Goal: Information Seeking & Learning: Compare options

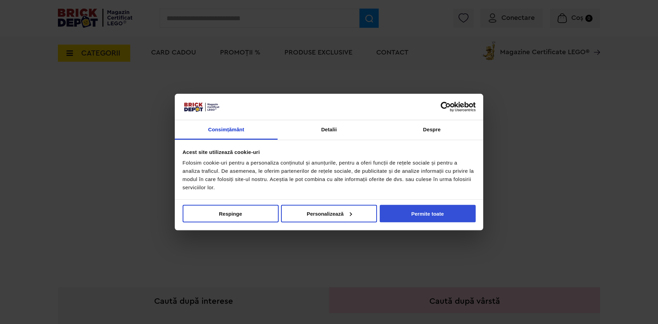
click at [389, 213] on button "Permite toate" at bounding box center [427, 212] width 96 height 17
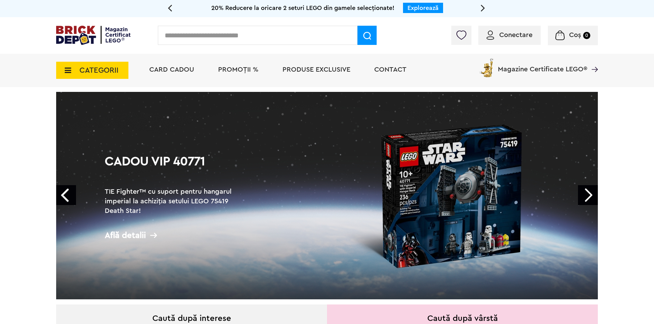
click at [97, 71] on span "CATEGORII" at bounding box center [98, 70] width 39 height 8
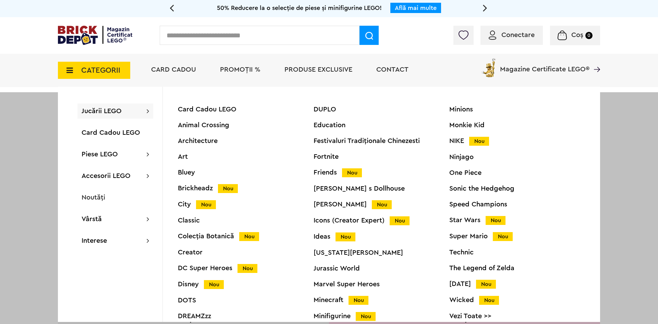
click at [195, 252] on div "Creator" at bounding box center [246, 252] width 136 height 7
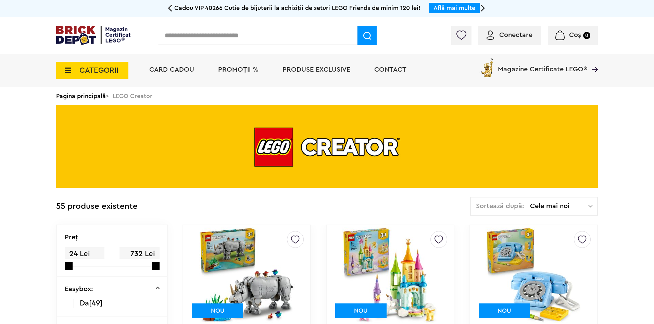
click at [101, 73] on span "CATEGORII" at bounding box center [98, 70] width 39 height 8
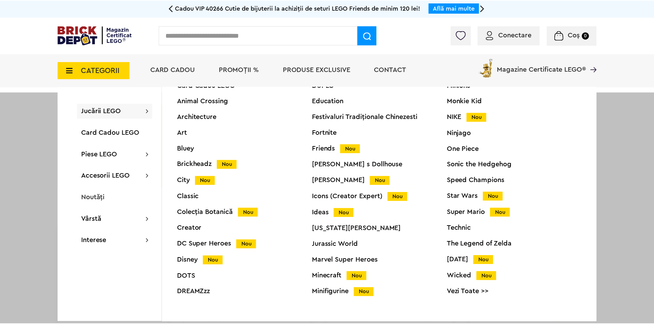
scroll to position [26, 0]
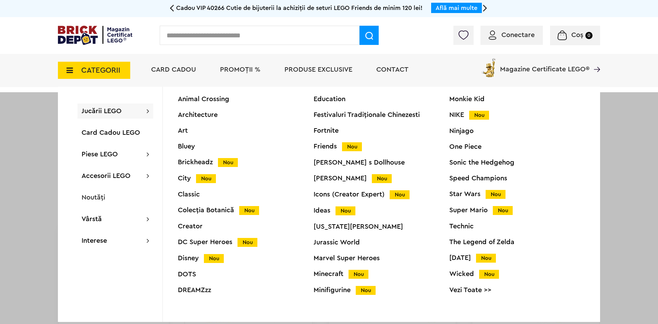
click at [471, 211] on div "Super Mario Nou" at bounding box center [517, 210] width 136 height 7
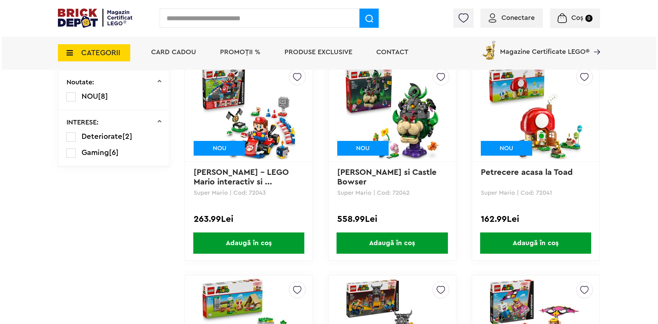
scroll to position [45, 0]
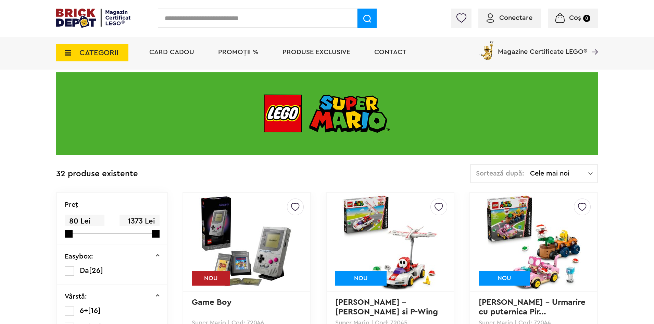
click at [90, 52] on span "CATEGORII" at bounding box center [98, 53] width 39 height 8
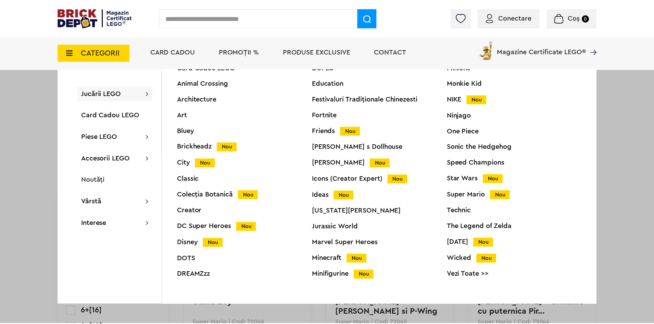
scroll to position [26, 0]
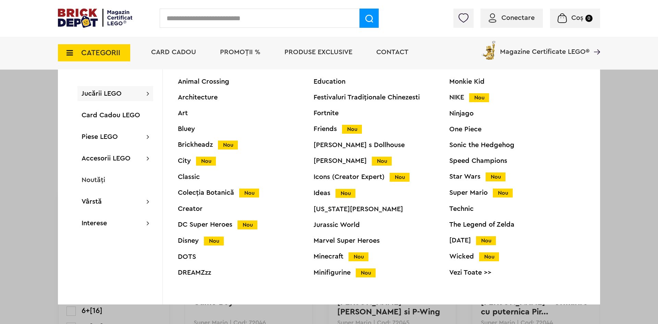
click at [465, 130] on div "One Piece" at bounding box center [517, 129] width 136 height 7
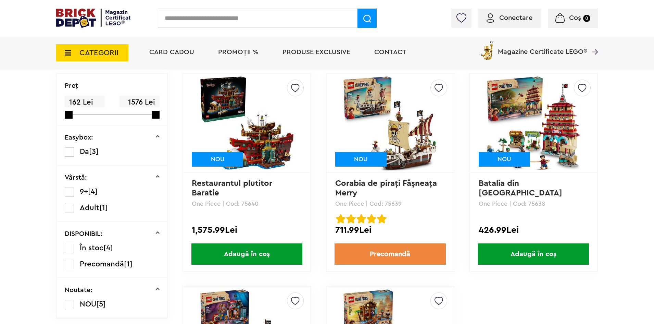
scroll to position [171, 0]
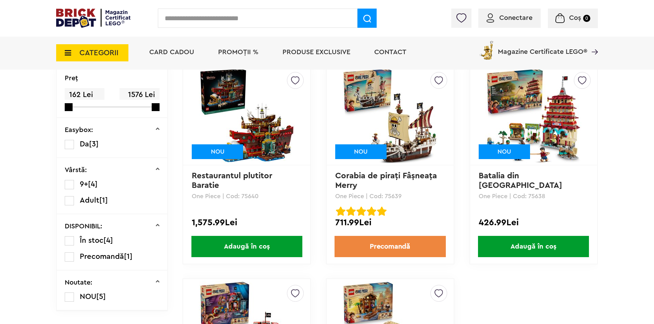
click at [409, 139] on img at bounding box center [390, 115] width 96 height 96
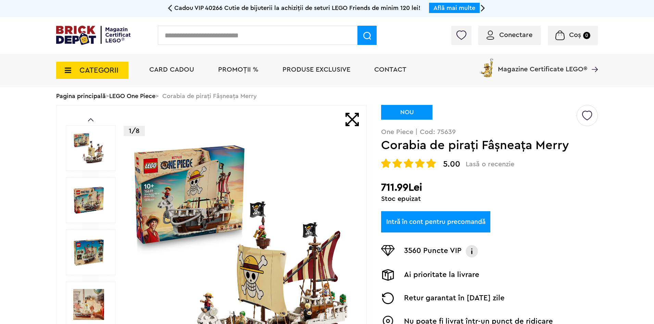
click at [90, 151] on img at bounding box center [88, 148] width 31 height 31
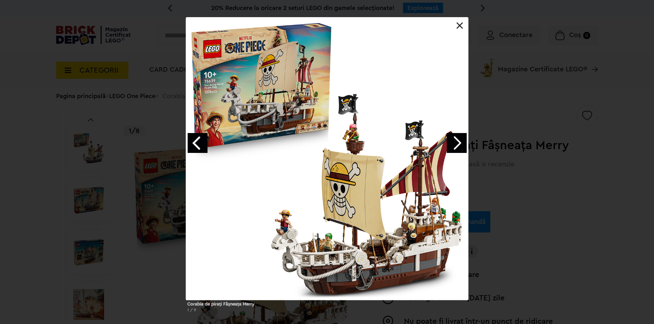
click at [459, 143] on link "Next image" at bounding box center [457, 143] width 20 height 20
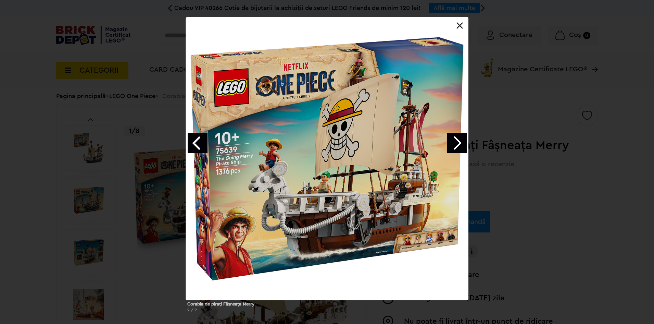
click at [460, 142] on link "Next image" at bounding box center [457, 143] width 20 height 20
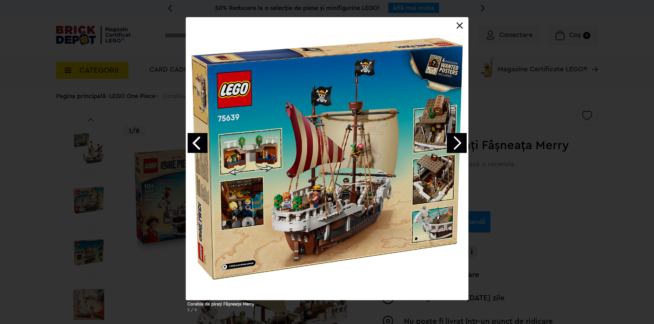
click at [461, 145] on link "Next image" at bounding box center [457, 143] width 20 height 20
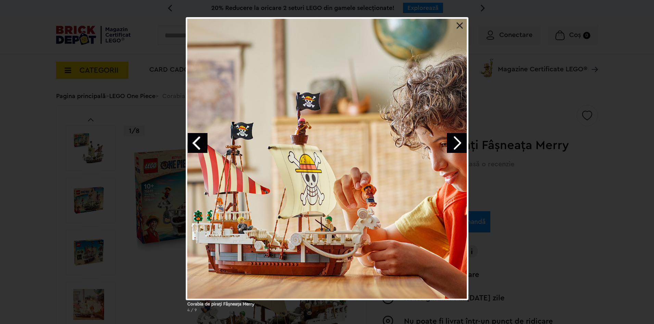
click at [459, 24] on link at bounding box center [460, 25] width 7 height 7
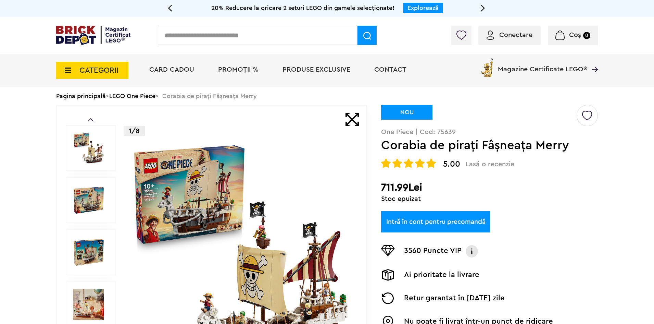
click at [99, 73] on span "CATEGORII" at bounding box center [98, 70] width 39 height 8
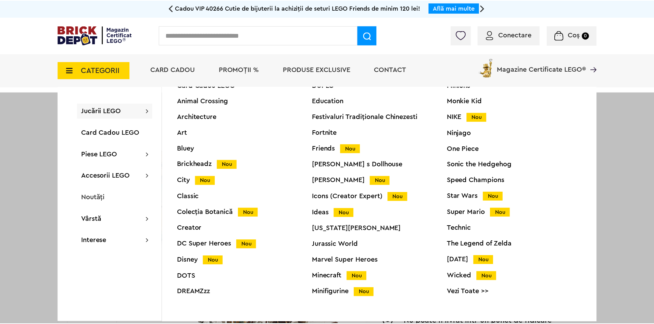
scroll to position [26, 0]
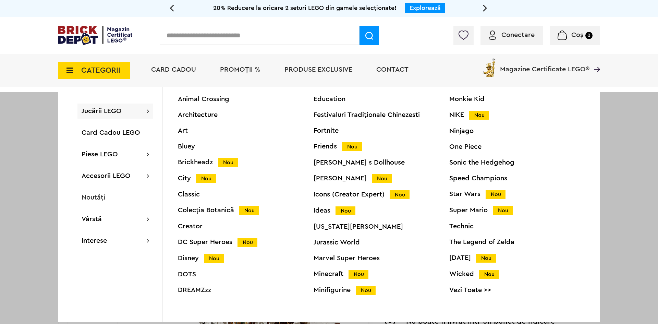
click at [214, 245] on div "DC Super Heroes Nou" at bounding box center [246, 241] width 136 height 7
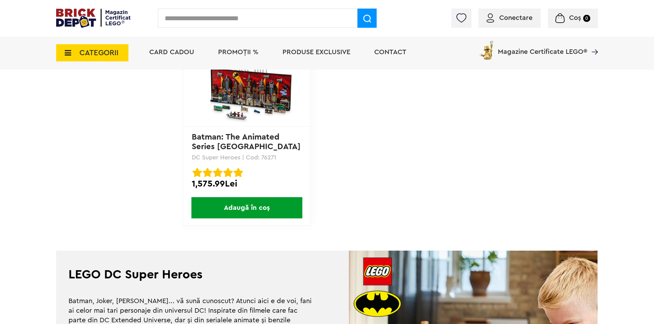
scroll to position [856, 0]
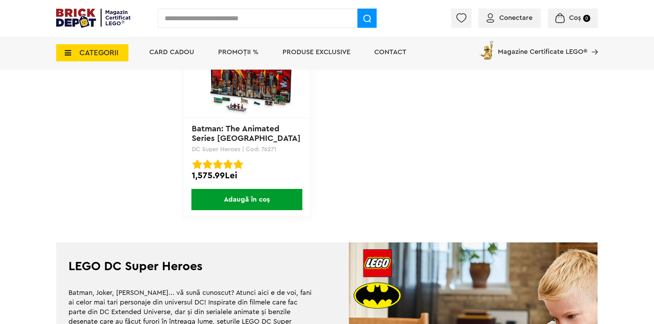
click at [278, 86] on img at bounding box center [247, 69] width 96 height 96
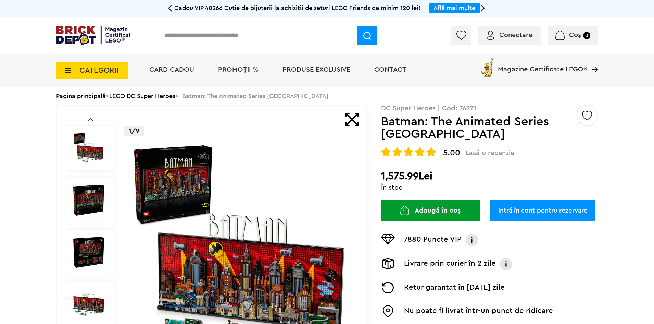
click at [92, 147] on img at bounding box center [88, 148] width 31 height 31
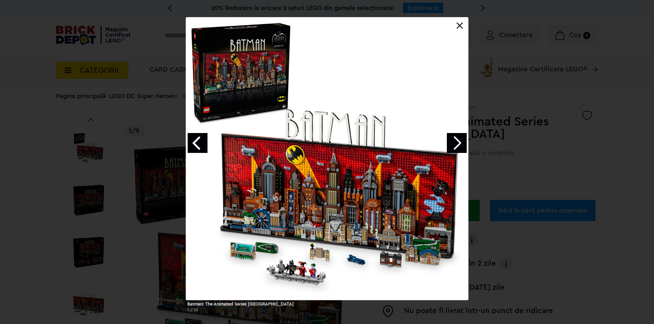
click at [458, 141] on link "Next image" at bounding box center [457, 143] width 20 height 20
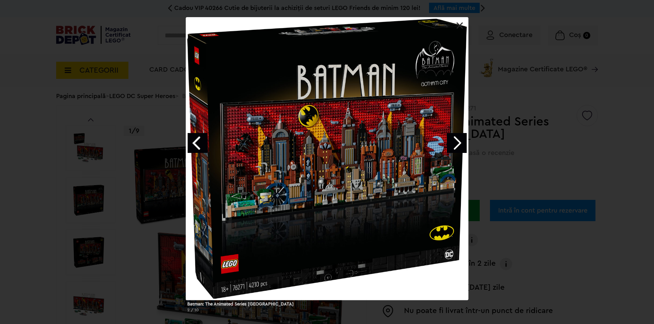
click at [458, 141] on link "Next image" at bounding box center [457, 143] width 20 height 20
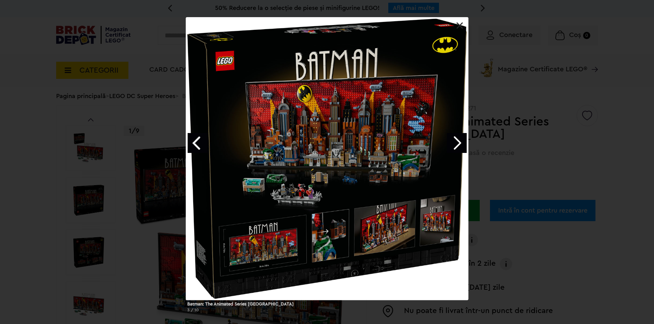
click at [460, 142] on link "Next image" at bounding box center [457, 143] width 20 height 20
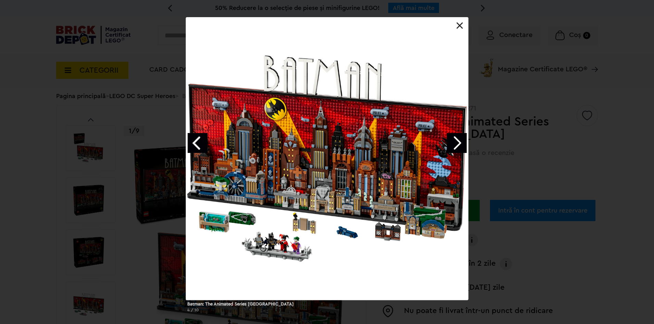
click at [460, 142] on link "Next image" at bounding box center [457, 143] width 20 height 20
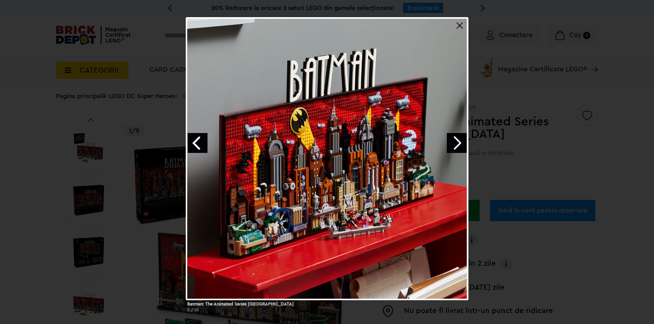
click at [460, 142] on link "Next image" at bounding box center [457, 143] width 20 height 20
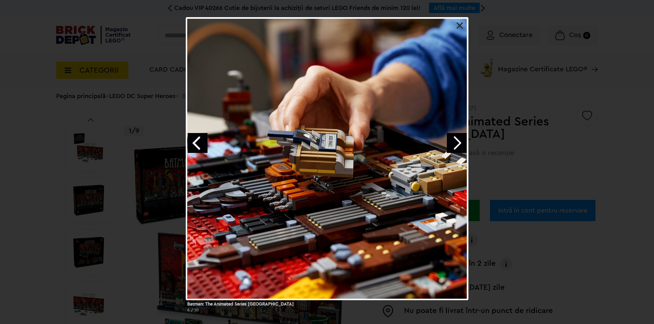
click at [460, 142] on link "Next image" at bounding box center [457, 143] width 20 height 20
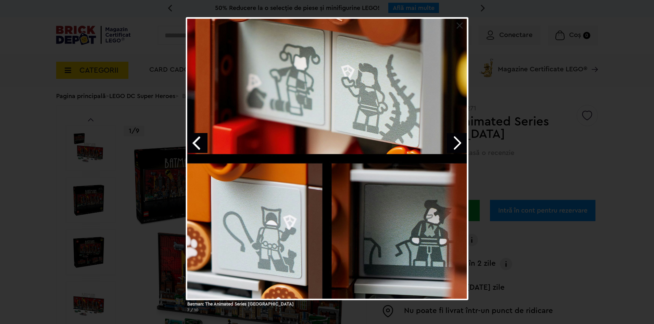
click at [460, 142] on link "Next image" at bounding box center [457, 143] width 20 height 20
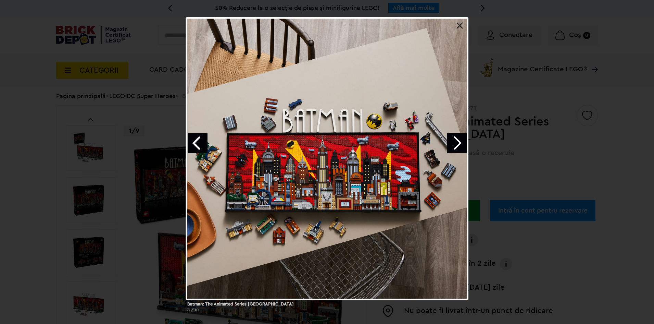
click at [460, 142] on link "Next image" at bounding box center [457, 143] width 20 height 20
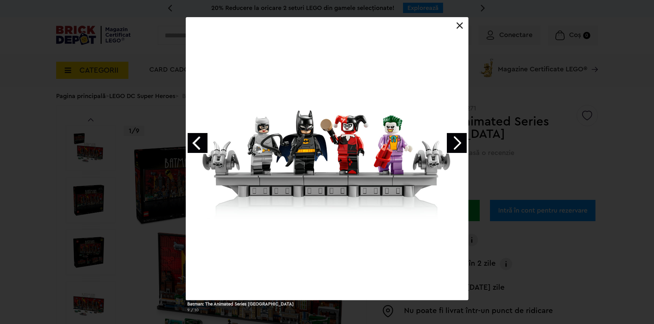
click at [460, 142] on link "Next image" at bounding box center [457, 143] width 20 height 20
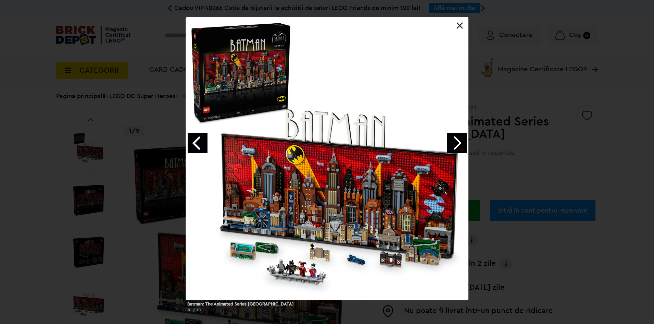
click at [460, 26] on link at bounding box center [460, 25] width 7 height 7
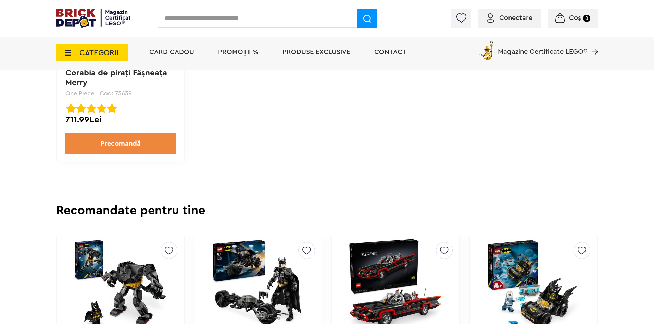
scroll to position [1884, 0]
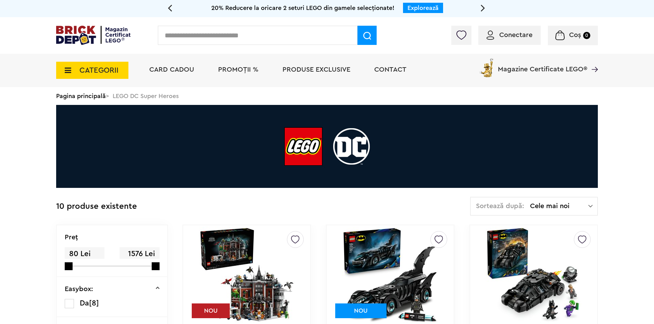
click at [84, 73] on span "CATEGORII" at bounding box center [98, 70] width 39 height 8
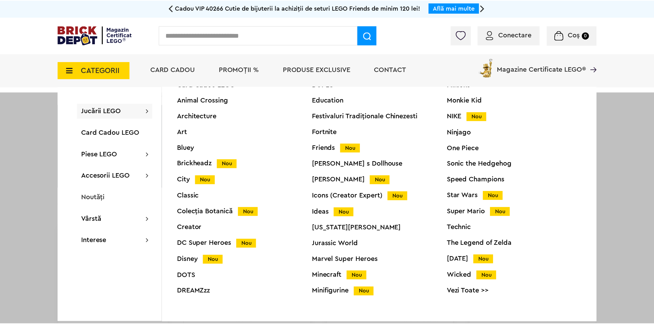
scroll to position [26, 0]
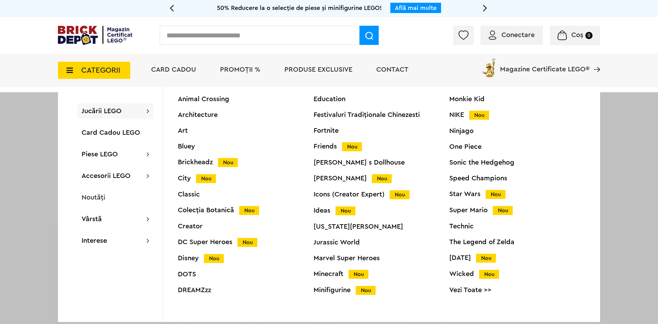
click at [336, 261] on div "Marvel Super Heroes" at bounding box center [381, 257] width 136 height 7
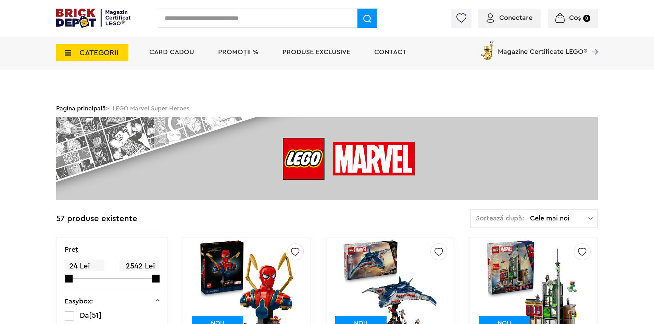
scroll to position [188, 0]
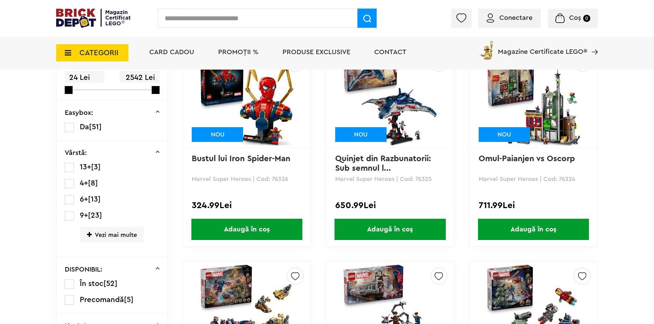
drag, startPoint x: 18, startPoint y: 151, endPoint x: 28, endPoint y: 147, distance: 10.6
drag, startPoint x: 28, startPoint y: 147, endPoint x: 26, endPoint y: 124, distance: 23.3
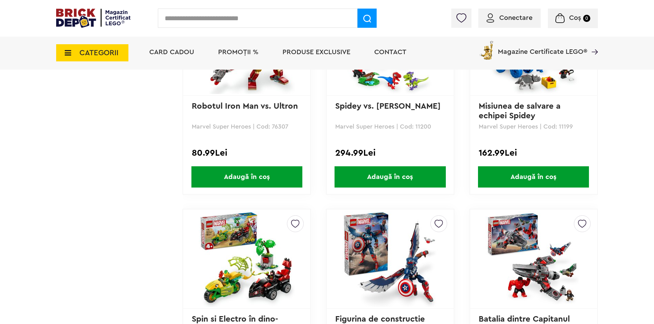
scroll to position [1901, 0]
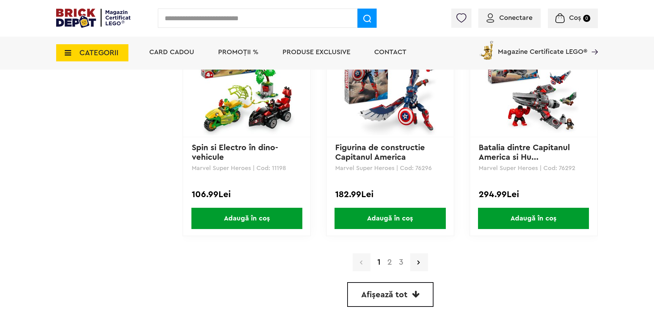
click at [389, 261] on link "2" at bounding box center [390, 262] width 12 height 8
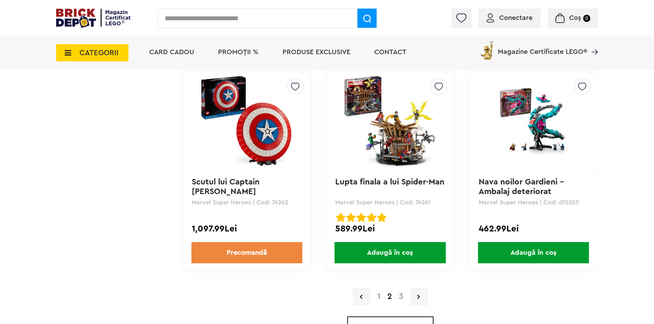
scroll to position [1884, 0]
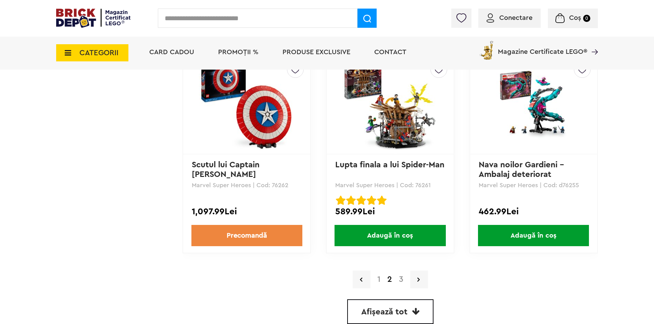
click at [402, 282] on link "3" at bounding box center [401, 279] width 11 height 8
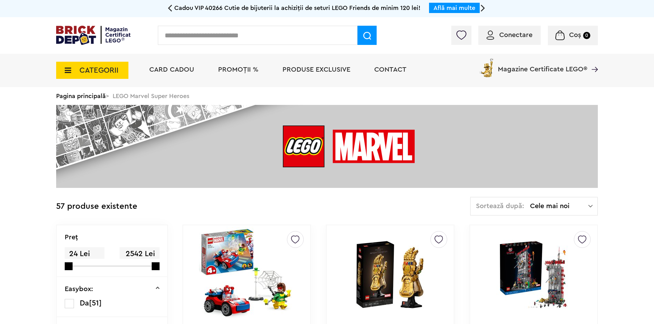
scroll to position [171, 0]
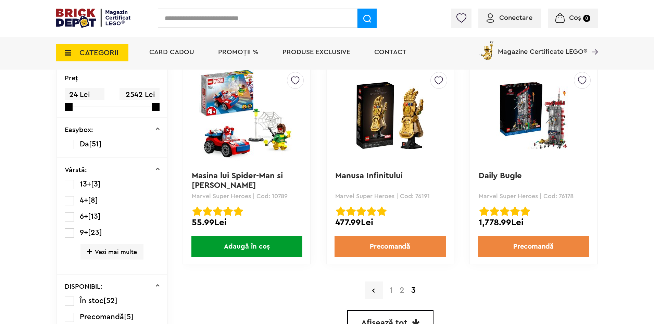
click at [556, 131] on img at bounding box center [534, 115] width 96 height 69
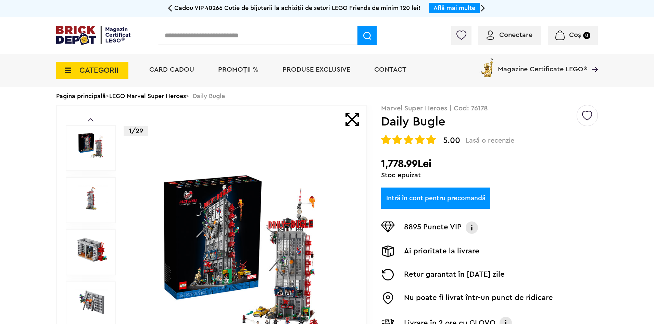
click at [90, 147] on img at bounding box center [90, 145] width 35 height 25
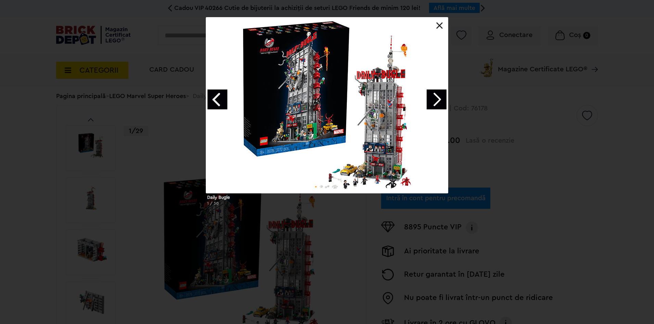
click at [434, 100] on link "Next image" at bounding box center [437, 99] width 20 height 20
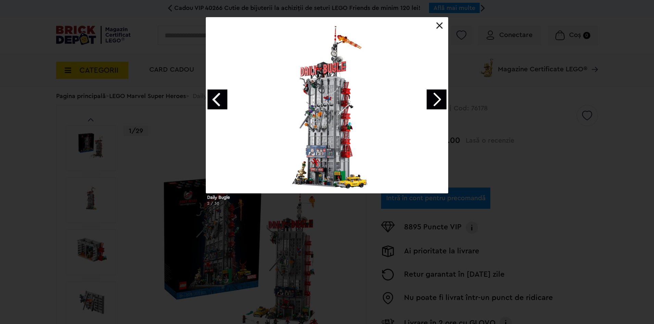
click at [437, 102] on link "Next image" at bounding box center [437, 99] width 20 height 20
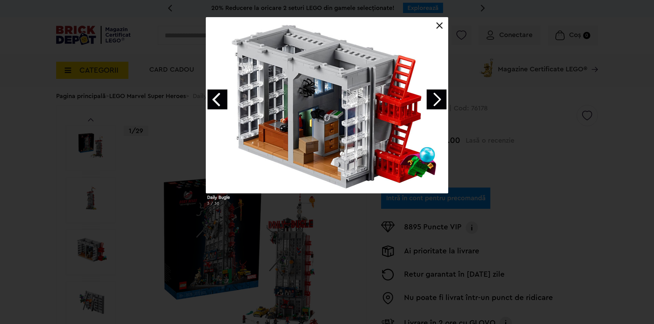
click at [437, 102] on link "Next image" at bounding box center [437, 99] width 20 height 20
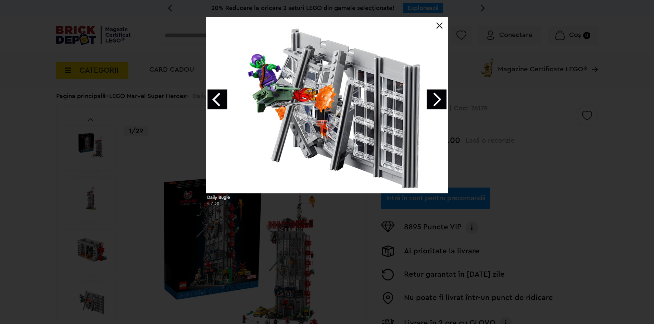
click at [437, 102] on link "Next image" at bounding box center [437, 99] width 20 height 20
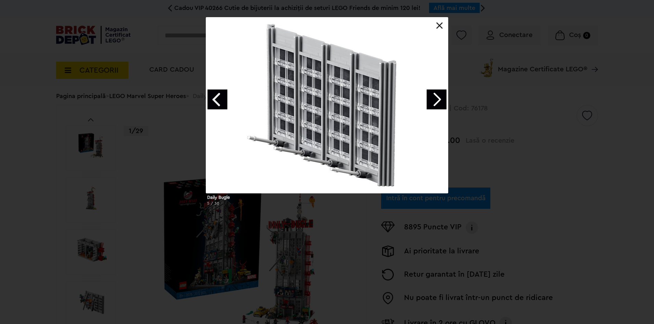
click at [440, 99] on link "Next image" at bounding box center [437, 99] width 20 height 20
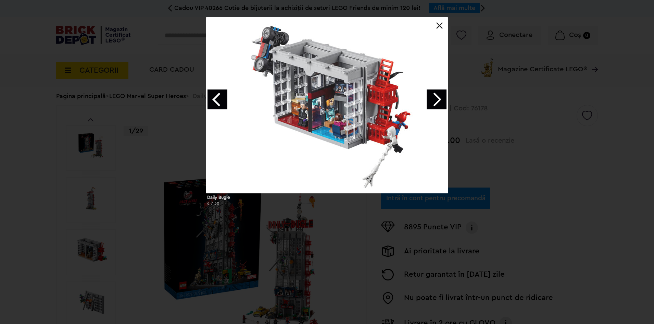
click at [440, 25] on link at bounding box center [439, 25] width 7 height 7
